Goal: Find contact information: Find contact information

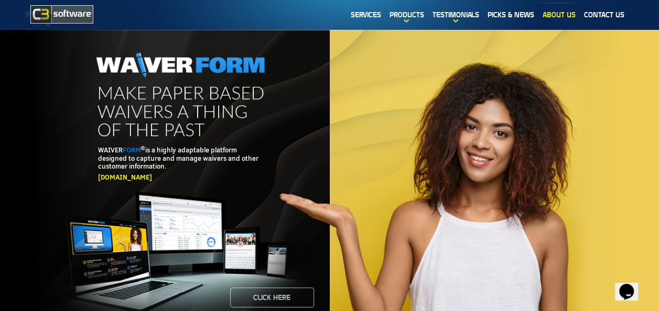
click at [569, 13] on link "About us" at bounding box center [557, 15] width 41 height 24
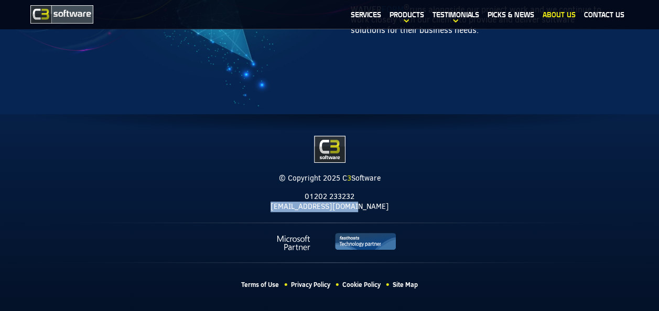
drag, startPoint x: 370, startPoint y: 203, endPoint x: 288, endPoint y: 209, distance: 82.0
click at [288, 209] on p "[EMAIL_ADDRESS][DOMAIN_NAME]" at bounding box center [329, 207] width 597 height 10
copy link "[EMAIL_ADDRESS][DOMAIN_NAME]"
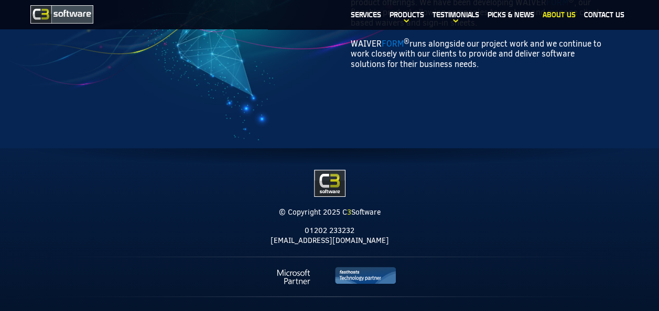
scroll to position [229, 0]
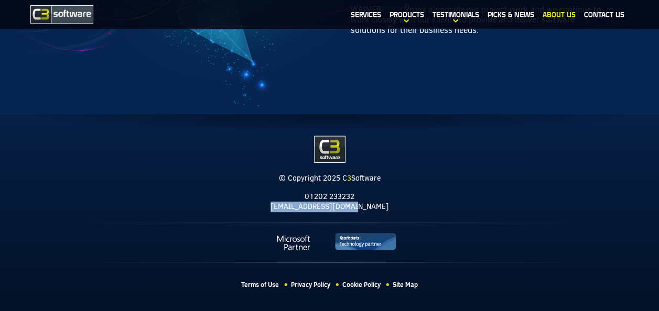
drag, startPoint x: 370, startPoint y: 203, endPoint x: 288, endPoint y: 209, distance: 82.0
click at [288, 209] on p "[EMAIL_ADDRESS][DOMAIN_NAME]" at bounding box center [329, 207] width 597 height 10
copy link "[EMAIL_ADDRESS][DOMAIN_NAME]"
